Goal: Check status: Check status

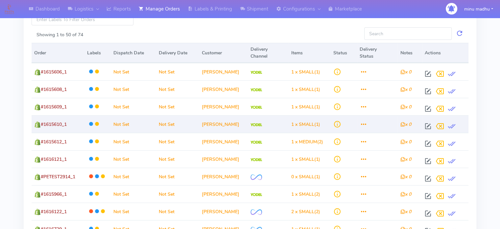
scroll to position [32, 0]
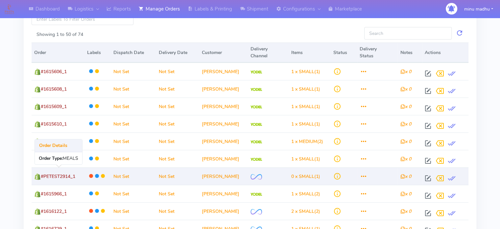
click at [62, 175] on span "#PETEST2914_1" at bounding box center [58, 176] width 35 height 6
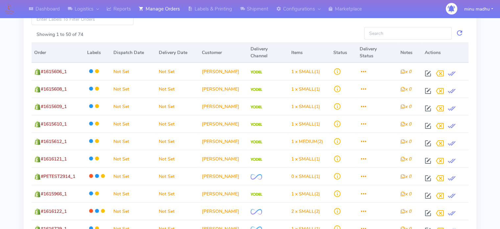
scroll to position [0, 0]
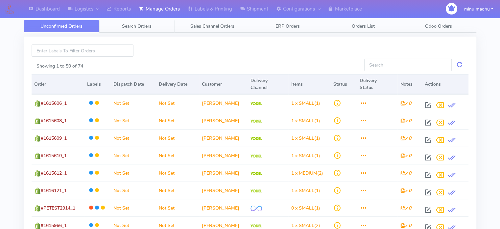
click at [136, 24] on span "Search Orders" at bounding box center [137, 26] width 30 height 6
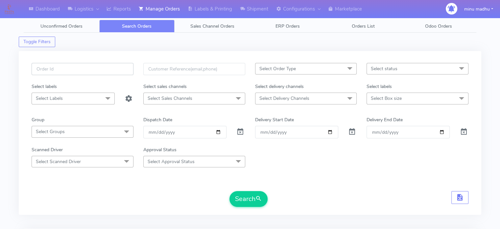
click at [81, 70] on input "text" at bounding box center [83, 69] width 102 height 12
paste input "#PETEST2918"
type input "#PETEST2918"
click at [241, 130] on span at bounding box center [240, 133] width 8 height 6
click at [239, 195] on button "Search" at bounding box center [249, 199] width 38 height 16
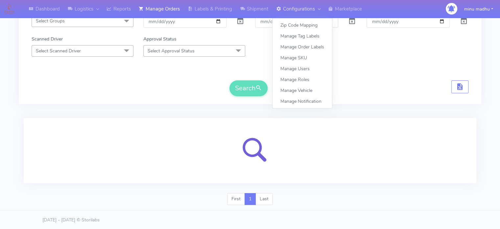
scroll to position [79, 0]
